Goal: Task Accomplishment & Management: Manage account settings

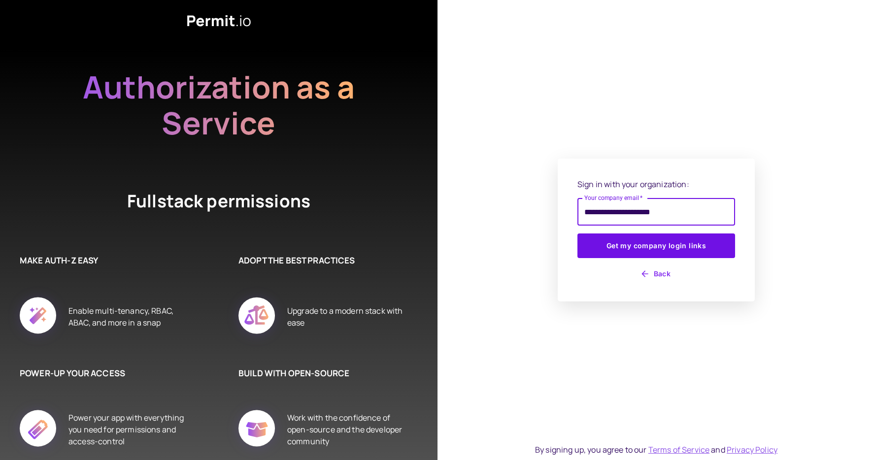
type input "**********"
click at [577, 233] on button "Get my company login links" at bounding box center [656, 245] width 158 height 25
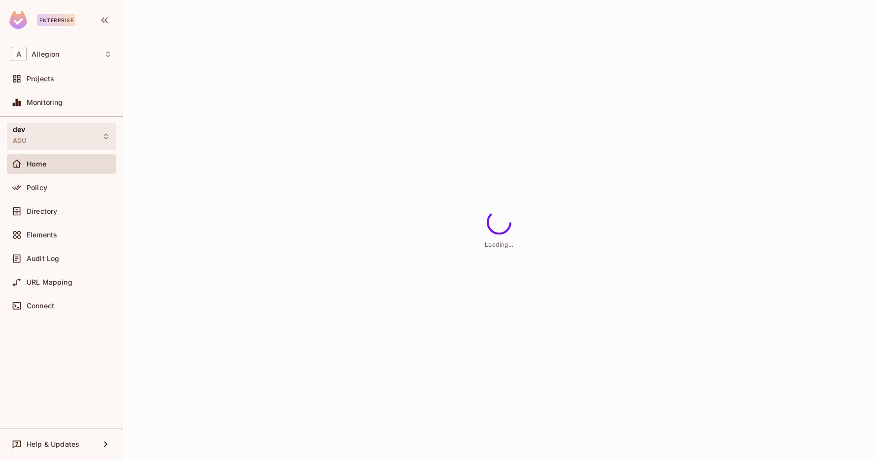
click at [62, 135] on div "dev ADU" at bounding box center [61, 136] width 109 height 27
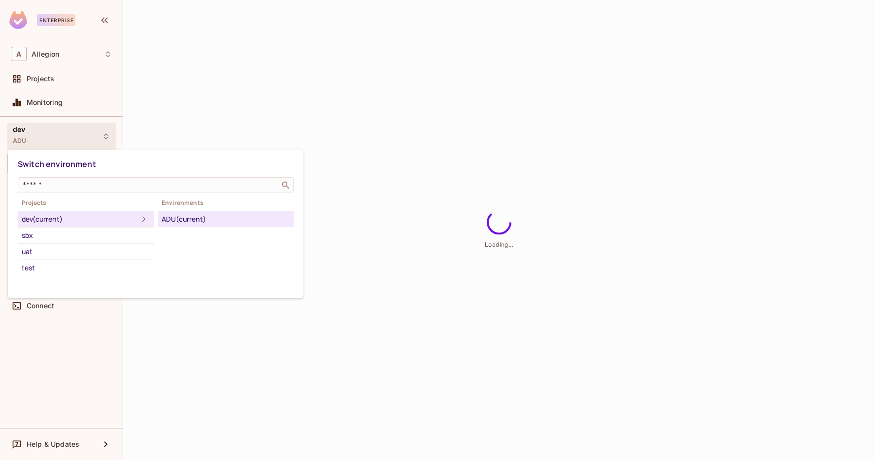
click at [261, 113] on div at bounding box center [437, 230] width 875 height 460
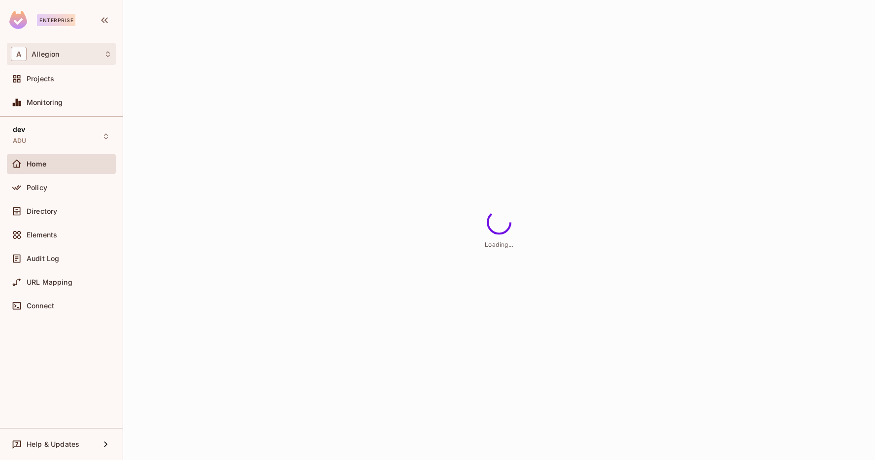
click at [105, 56] on icon at bounding box center [108, 54] width 8 height 8
click at [105, 56] on div at bounding box center [437, 230] width 875 height 460
click at [82, 194] on div "Policy" at bounding box center [61, 188] width 109 height 20
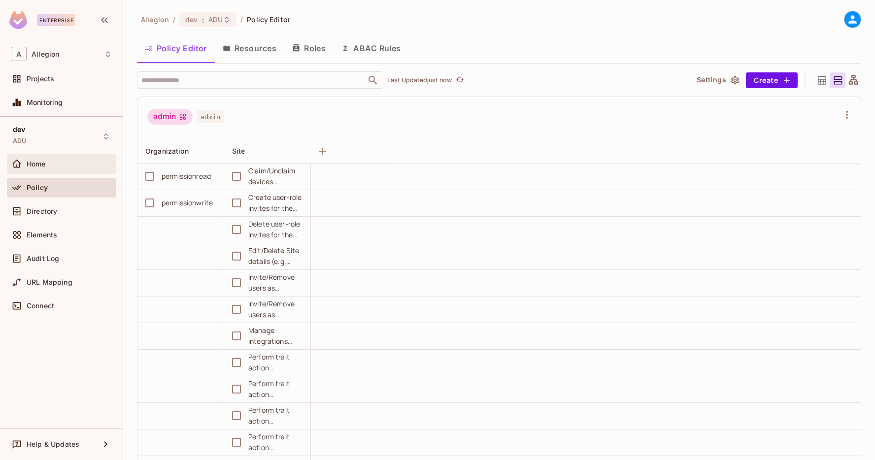
click at [72, 169] on div "Home" at bounding box center [61, 164] width 101 height 12
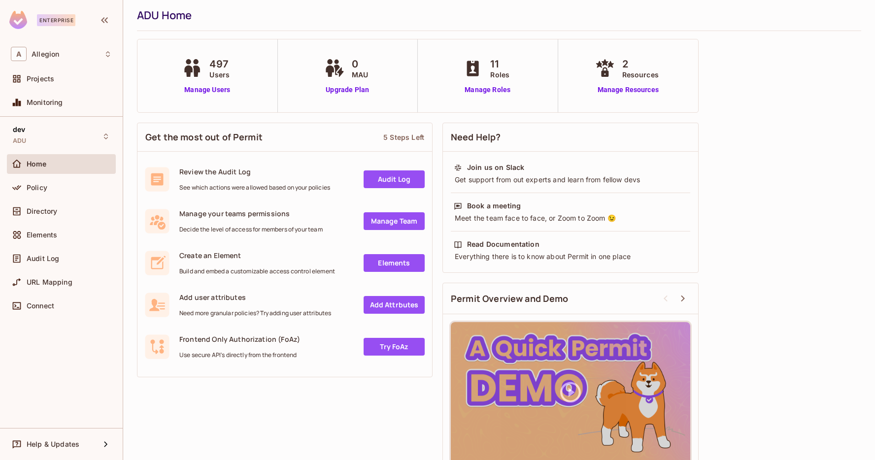
scroll to position [47, 0]
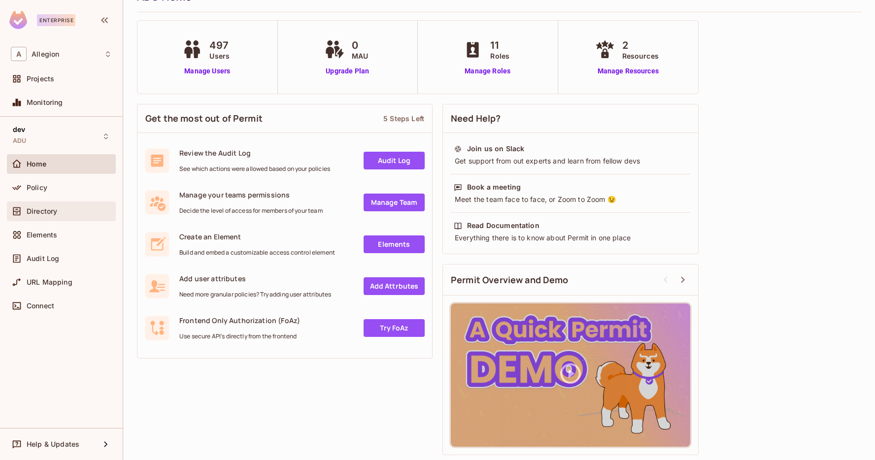
click at [88, 214] on div "Directory" at bounding box center [69, 211] width 85 height 8
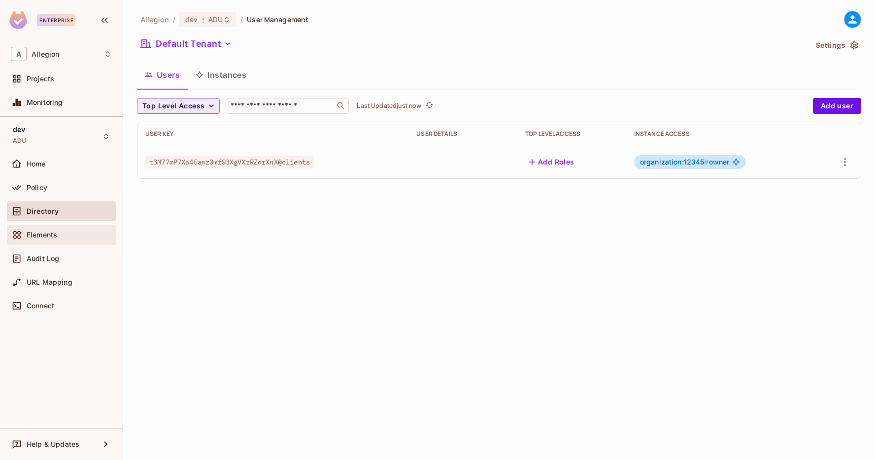
click at [63, 233] on div "Elements" at bounding box center [69, 235] width 85 height 8
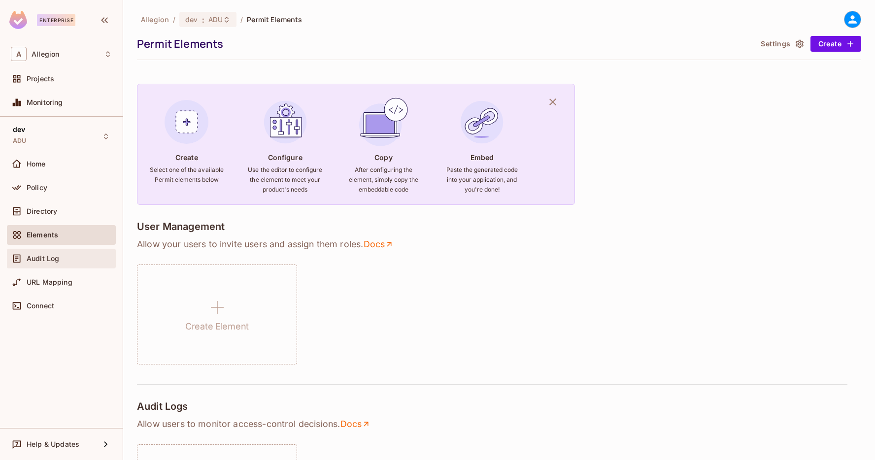
click at [73, 266] on div "Audit Log" at bounding box center [61, 259] width 109 height 20
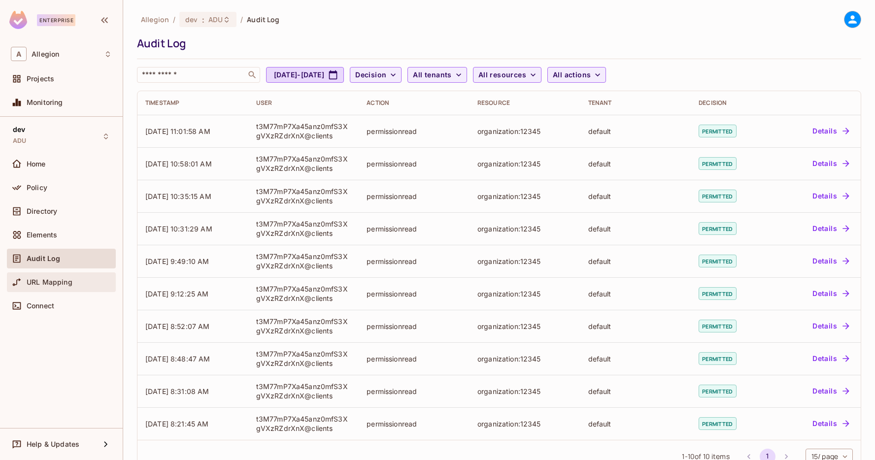
click at [73, 278] on div "URL Mapping" at bounding box center [69, 282] width 85 height 8
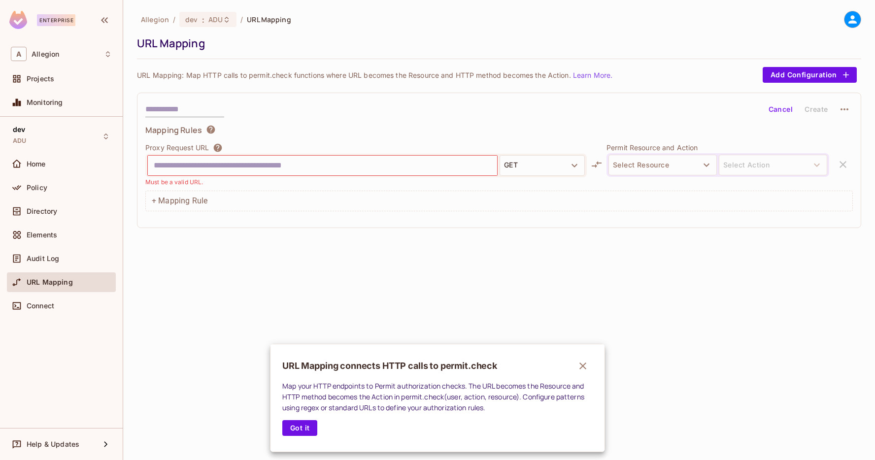
click at [45, 300] on div at bounding box center [437, 230] width 875 height 460
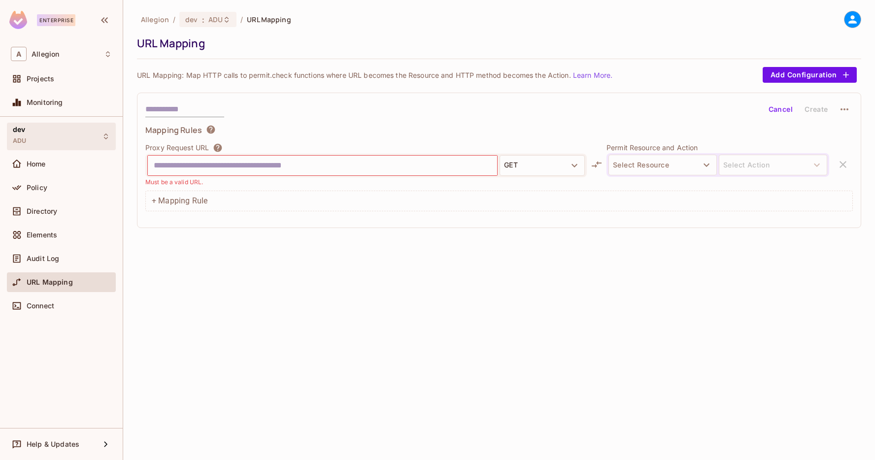
click at [44, 138] on div "dev ADU" at bounding box center [61, 136] width 109 height 27
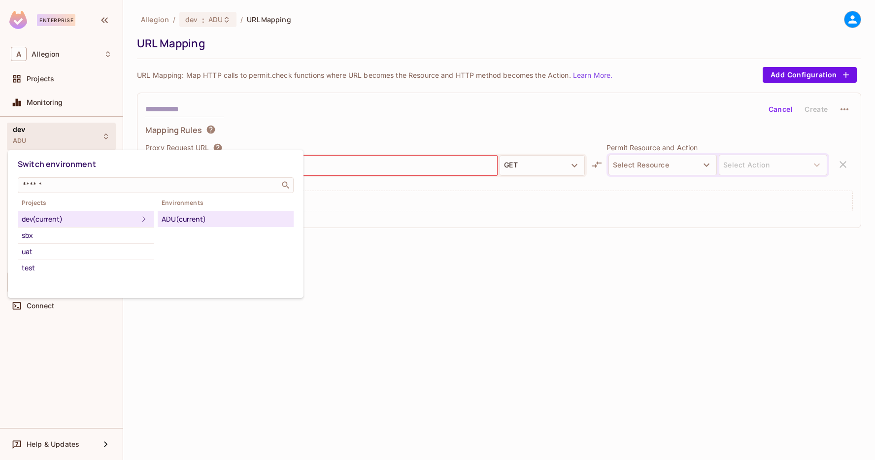
click at [89, 217] on div "dev (current)" at bounding box center [80, 219] width 116 height 12
click at [337, 107] on div at bounding box center [437, 230] width 875 height 460
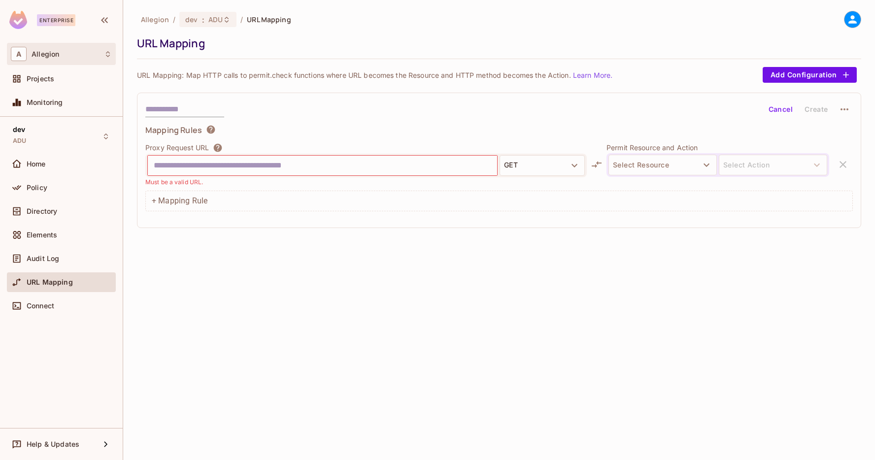
click at [78, 58] on div "A Allegion" at bounding box center [61, 54] width 101 height 14
click at [237, 109] on div at bounding box center [437, 230] width 875 height 460
click at [68, 73] on div "Projects" at bounding box center [61, 79] width 101 height 12
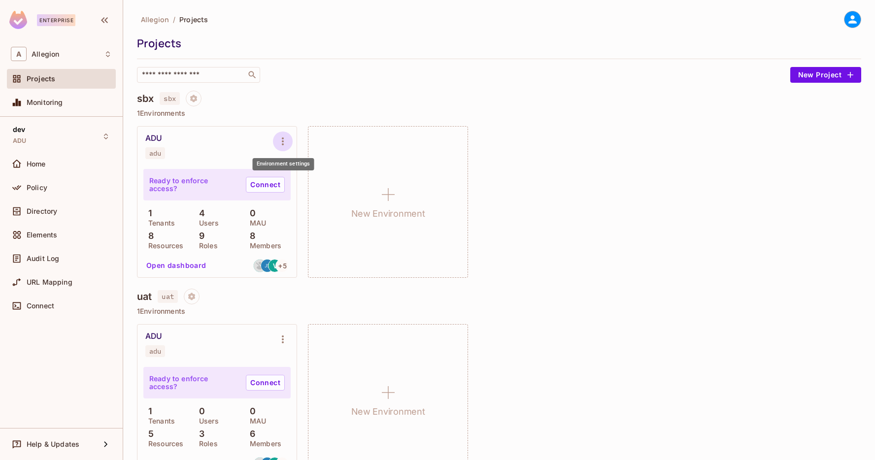
click at [281, 138] on icon "Environment settings" at bounding box center [283, 141] width 12 height 12
click at [492, 190] on div at bounding box center [437, 230] width 875 height 460
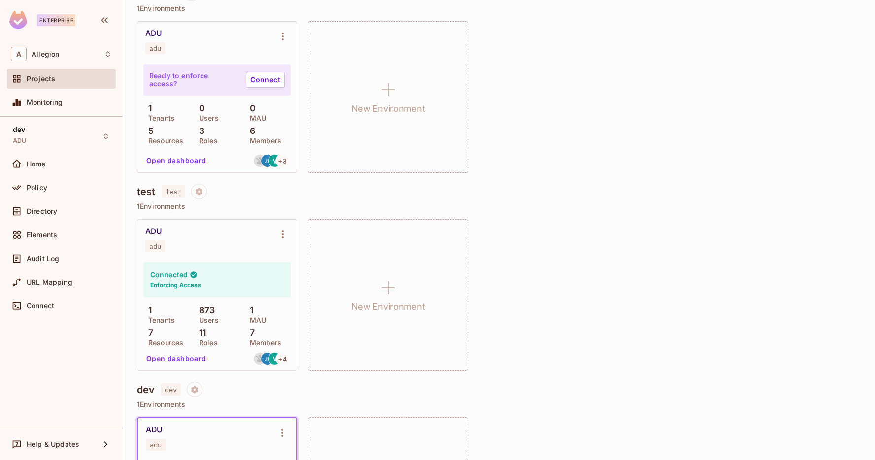
scroll to position [305, 0]
click at [287, 228] on icon "Environment settings" at bounding box center [283, 233] width 12 height 12
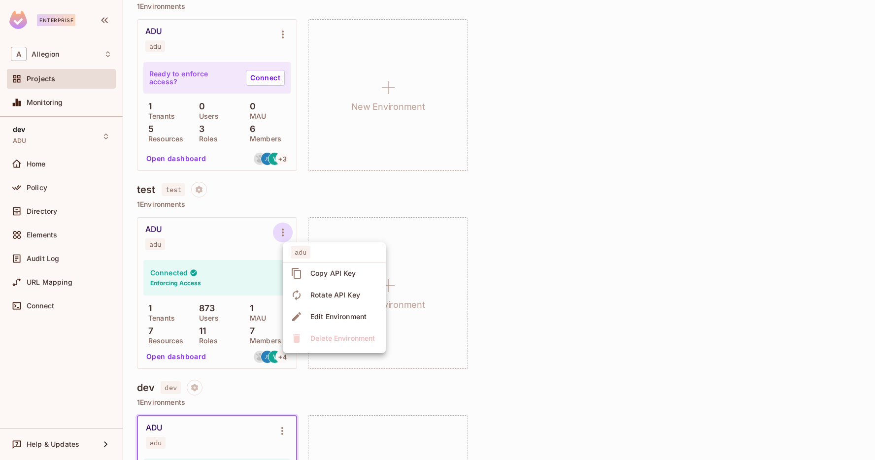
click at [336, 285] on li "Rotate API Key" at bounding box center [334, 295] width 103 height 22
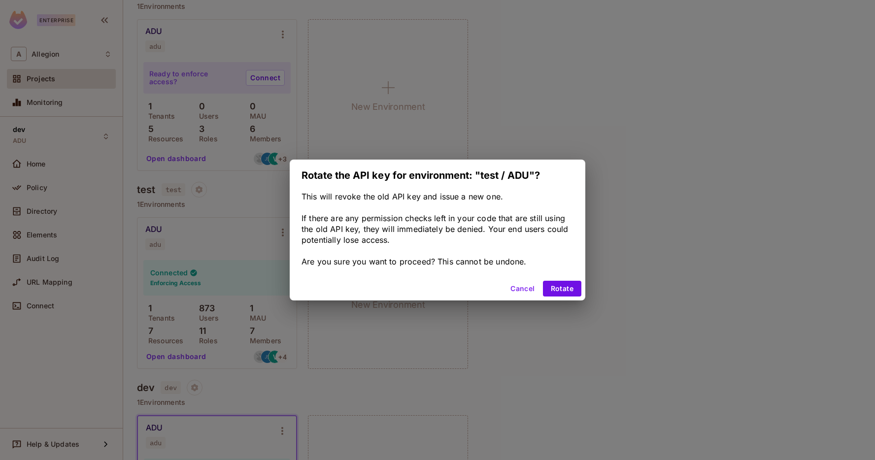
click at [526, 286] on button "Cancel" at bounding box center [522, 289] width 32 height 16
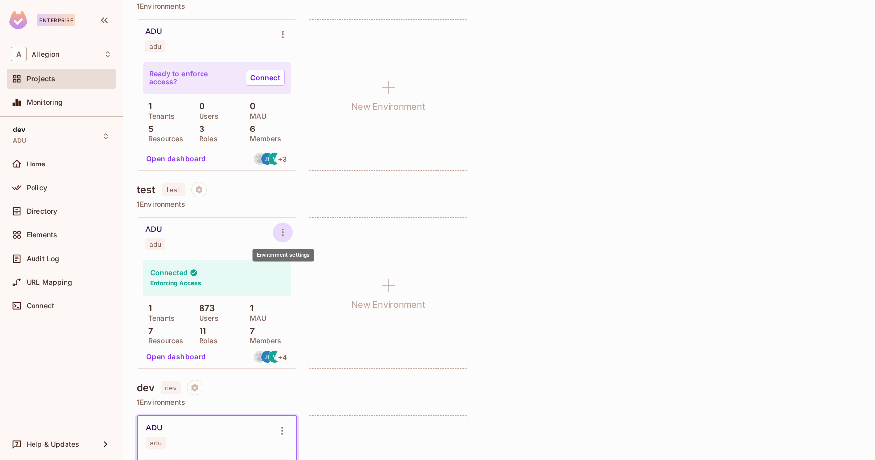
click at [282, 232] on icon "Environment settings" at bounding box center [283, 233] width 2 height 8
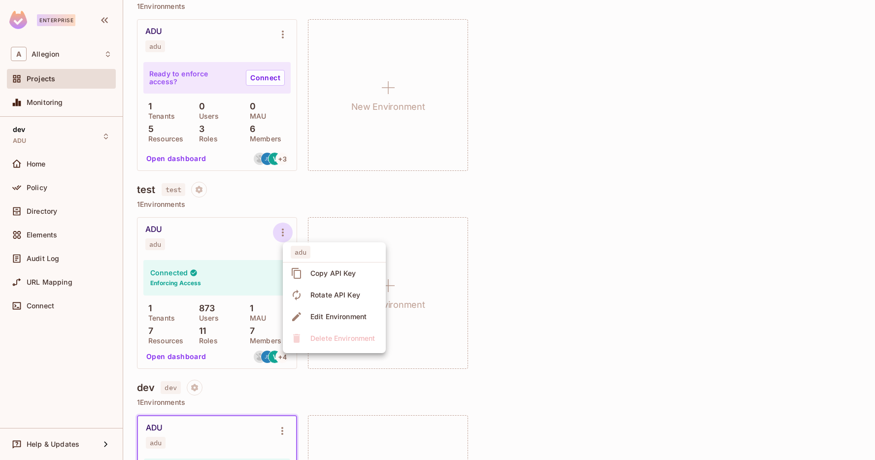
click at [336, 273] on div "Copy API Key" at bounding box center [333, 273] width 46 height 10
click at [182, 354] on button "Open dashboard" at bounding box center [176, 357] width 68 height 16
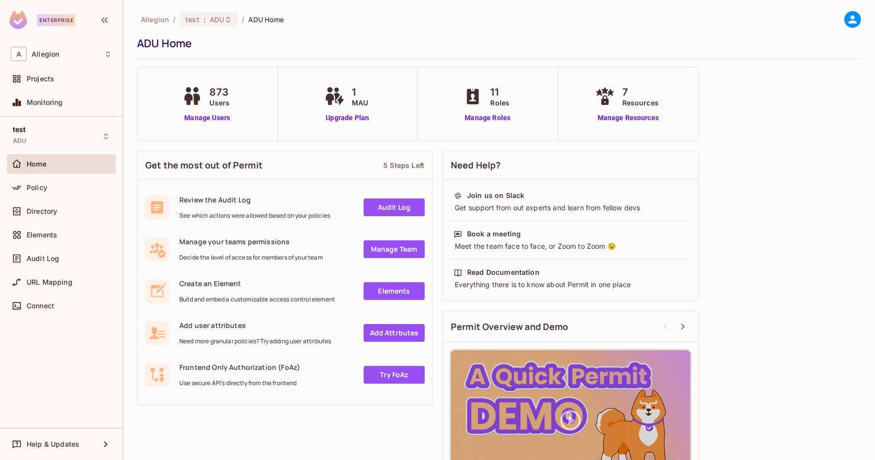
click at [848, 17] on icon at bounding box center [852, 19] width 12 height 12
click at [797, 78] on span "Copy Environment Key" at bounding box center [818, 77] width 73 height 9
click at [631, 115] on link "Manage Resources" at bounding box center [628, 118] width 71 height 10
